Goal: Transaction & Acquisition: Purchase product/service

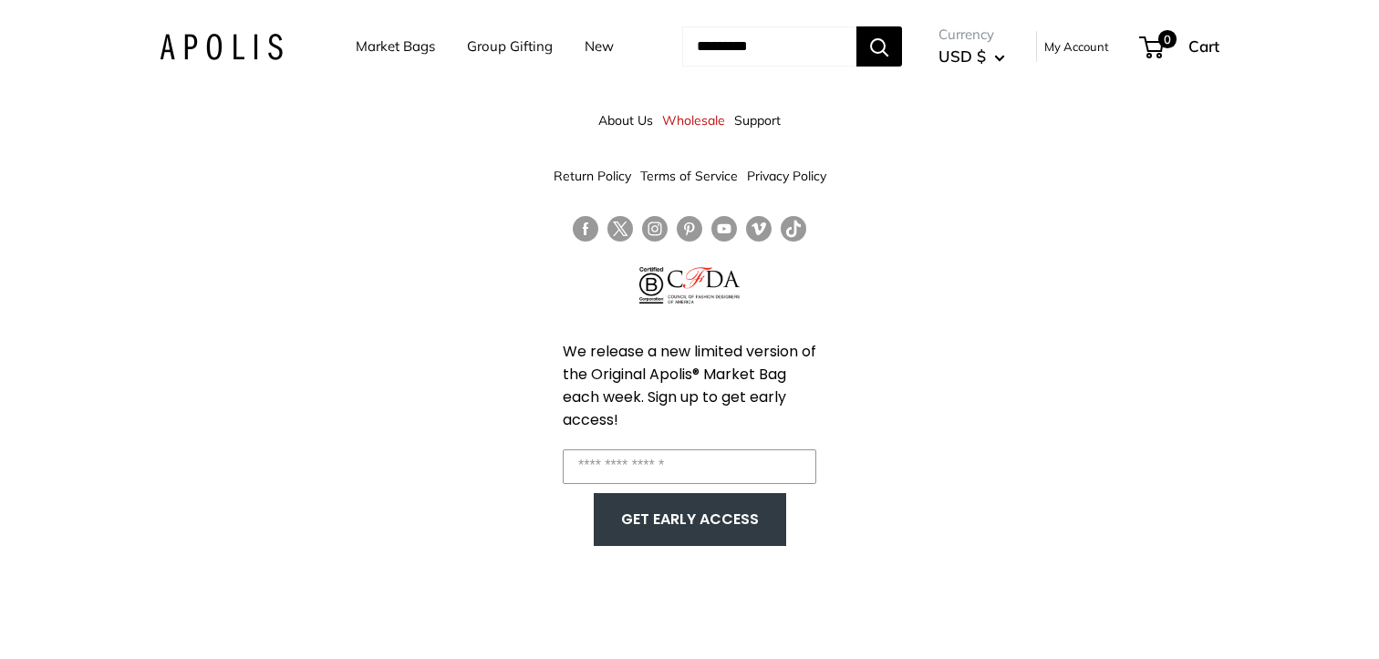
click at [383, 46] on link "Market Bags" at bounding box center [395, 47] width 79 height 26
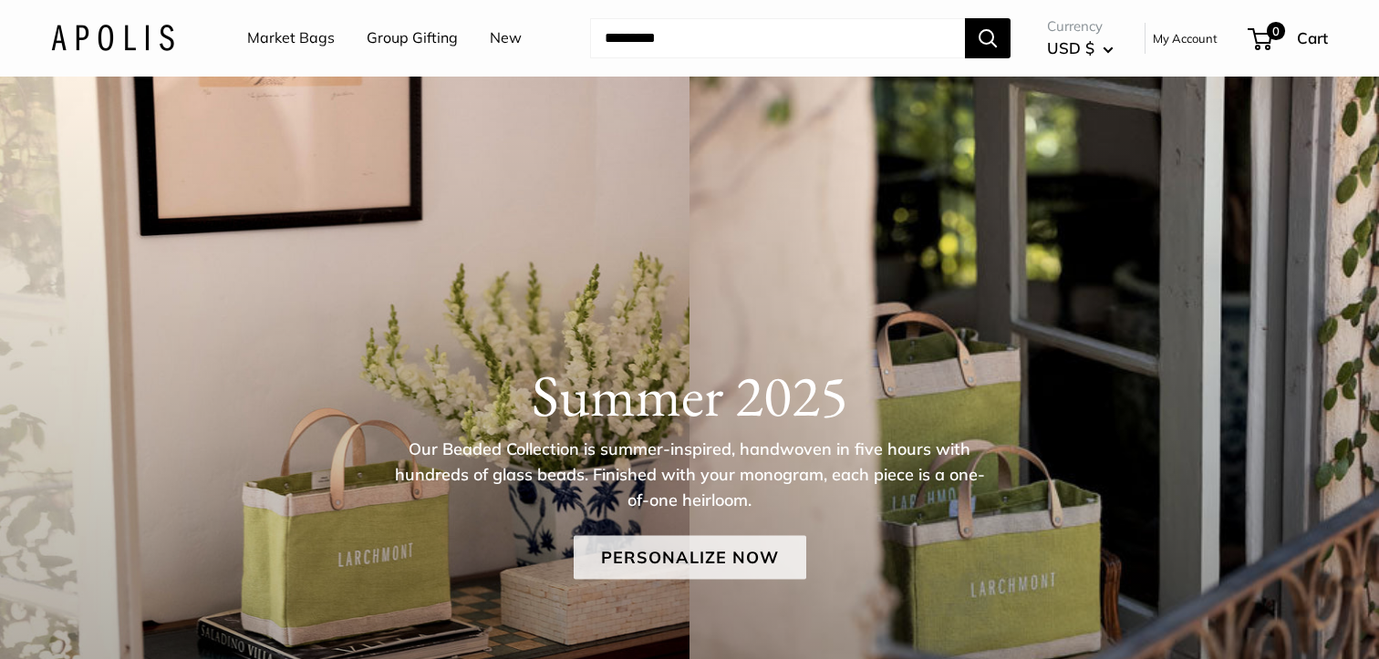
click at [639, 541] on link "Personalize Now" at bounding box center [690, 557] width 233 height 44
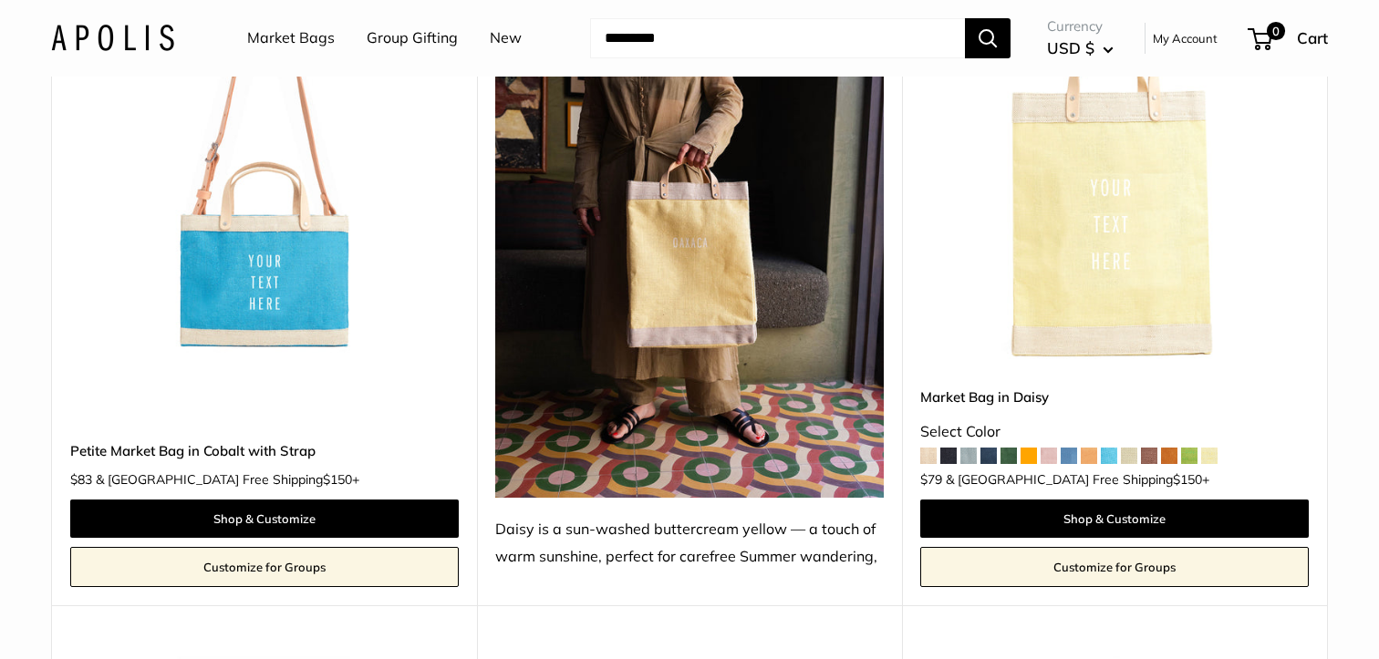
scroll to position [5809, 0]
